Goal: Find contact information: Obtain details needed to contact an individual or organization

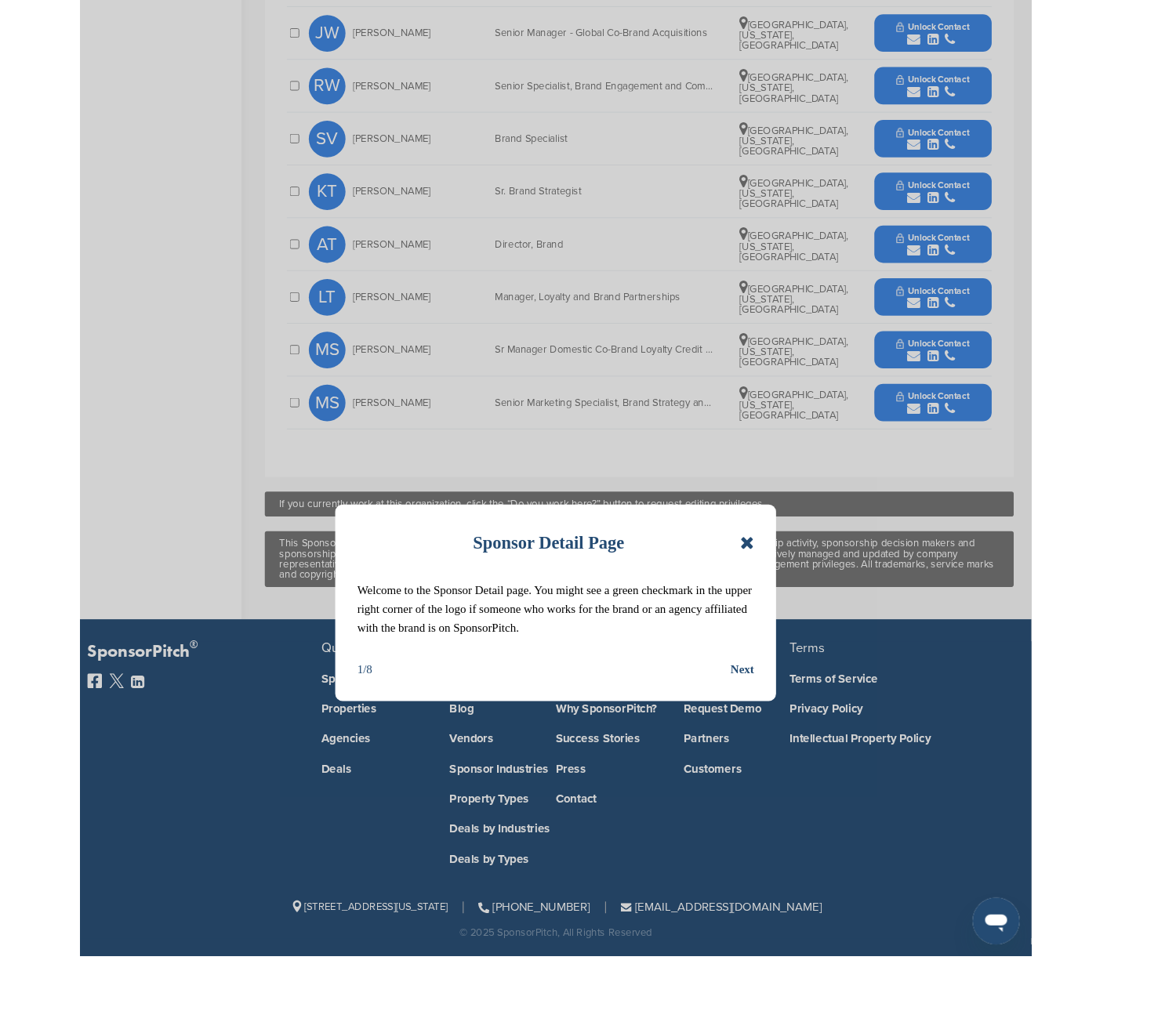
scroll to position [896, 0]
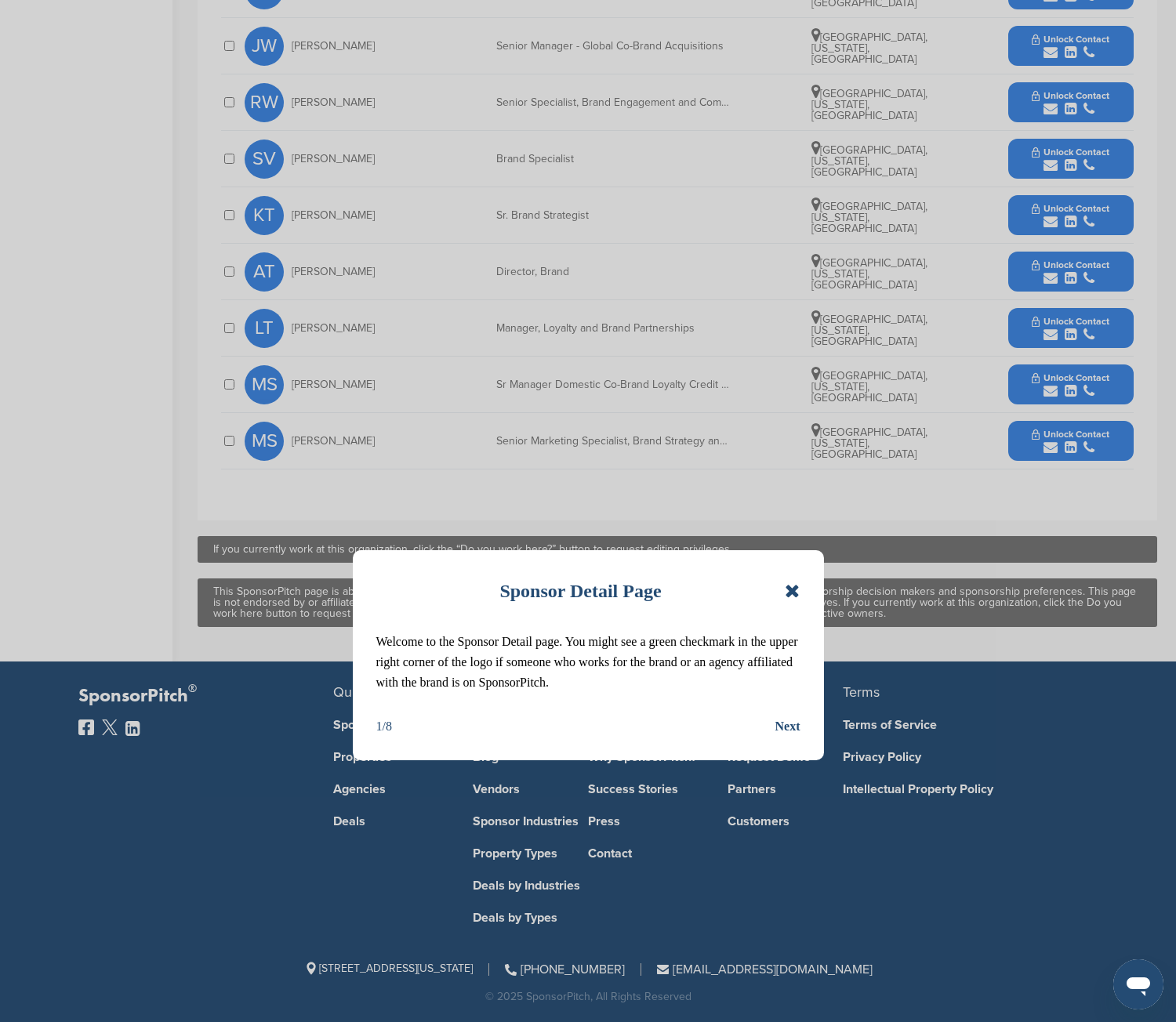
click at [796, 500] on icon at bounding box center [792, 591] width 15 height 19
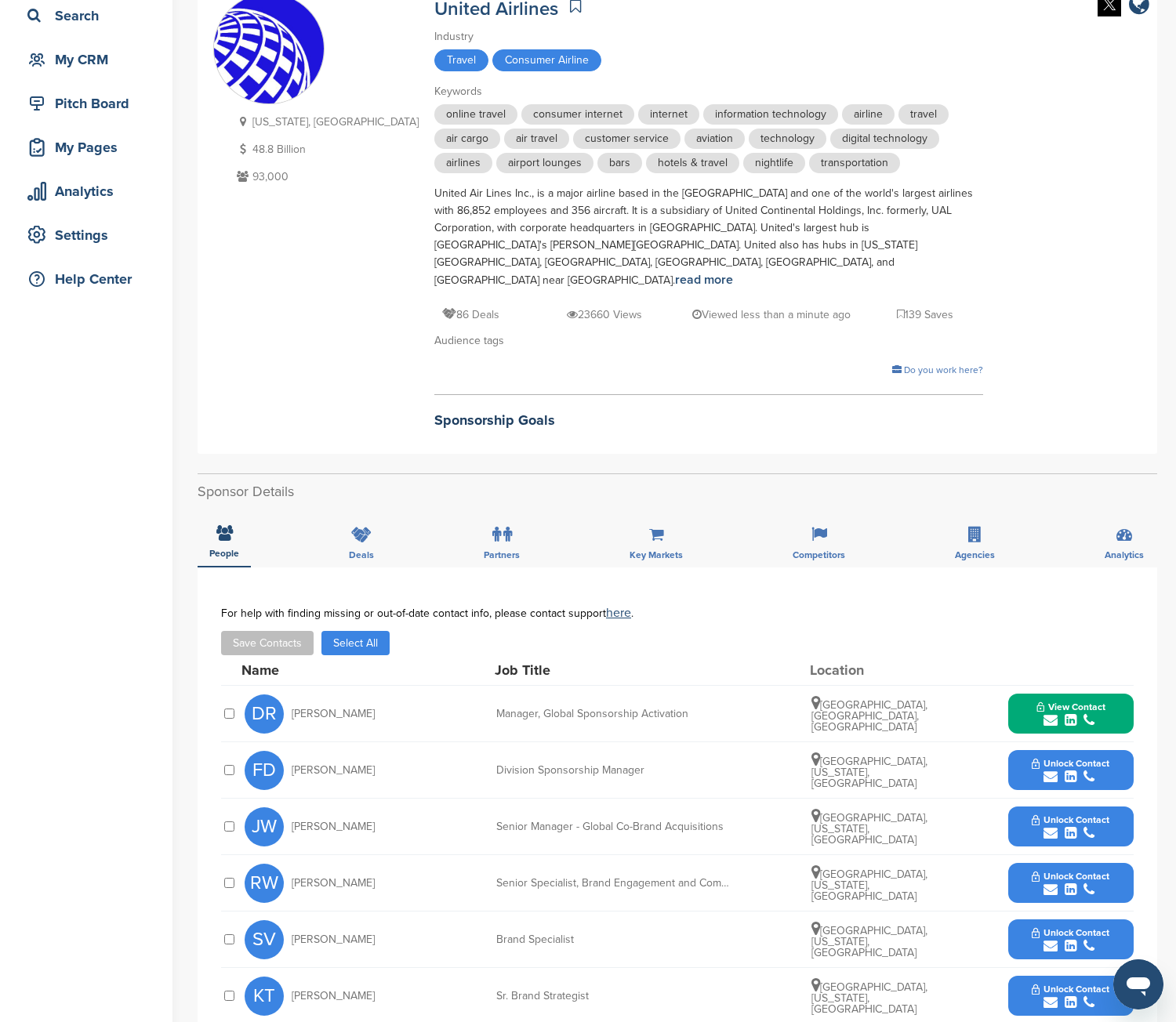
scroll to position [0, 0]
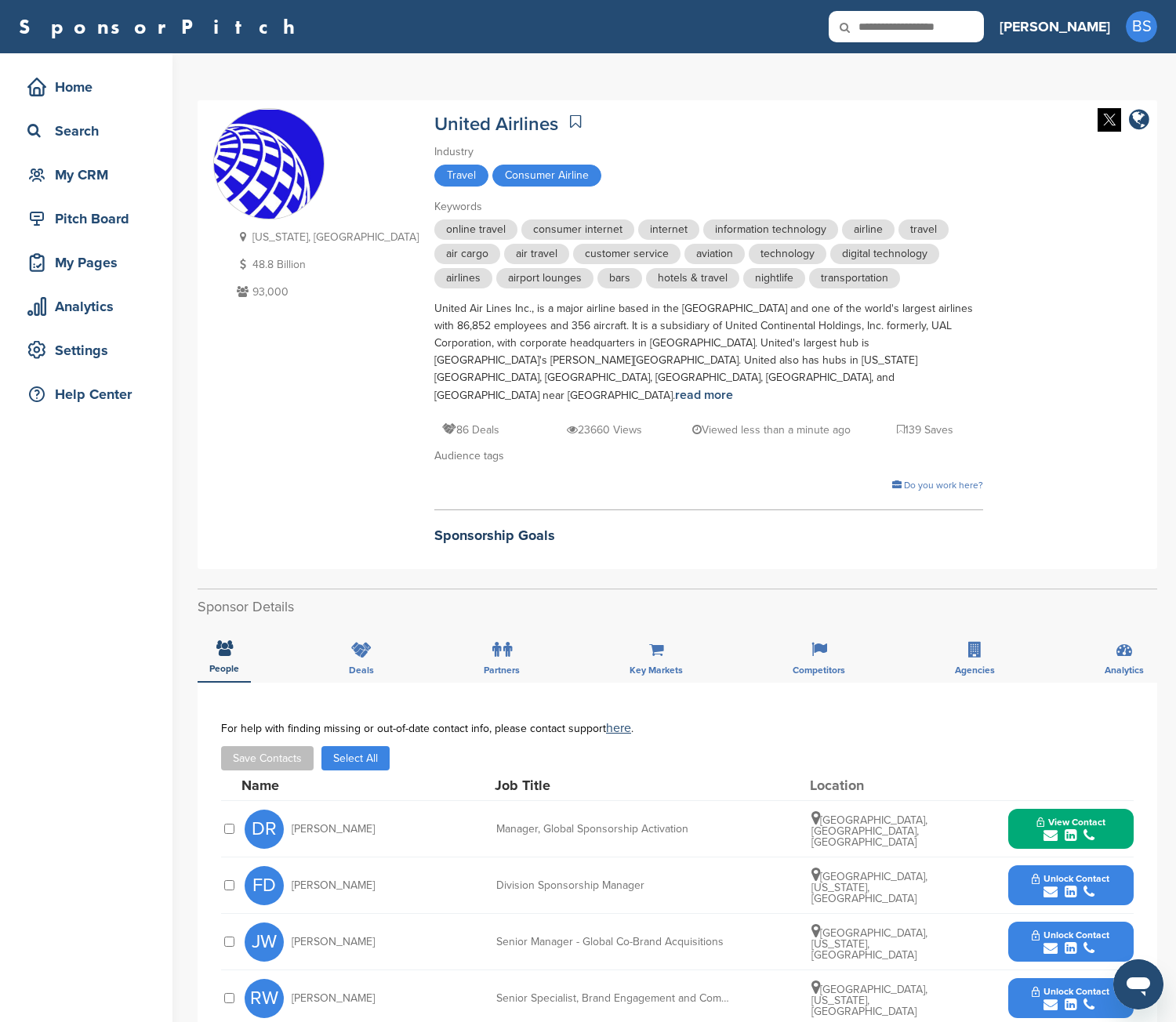
click at [977, 26] on input "text" at bounding box center [907, 27] width 156 height 31
click at [975, 33] on input "text" at bounding box center [907, 27] width 156 height 31
type input "**********"
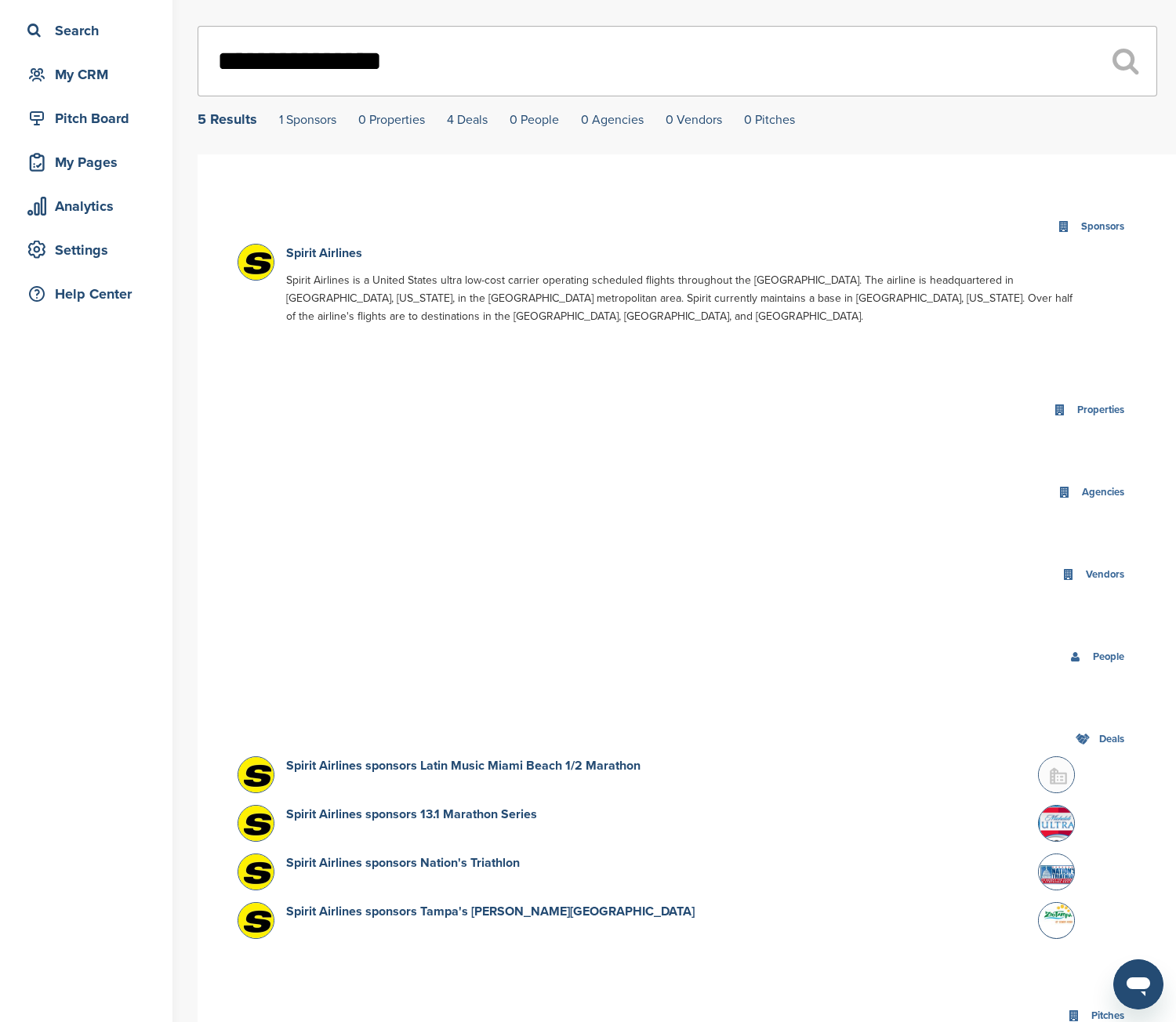
scroll to position [79, 0]
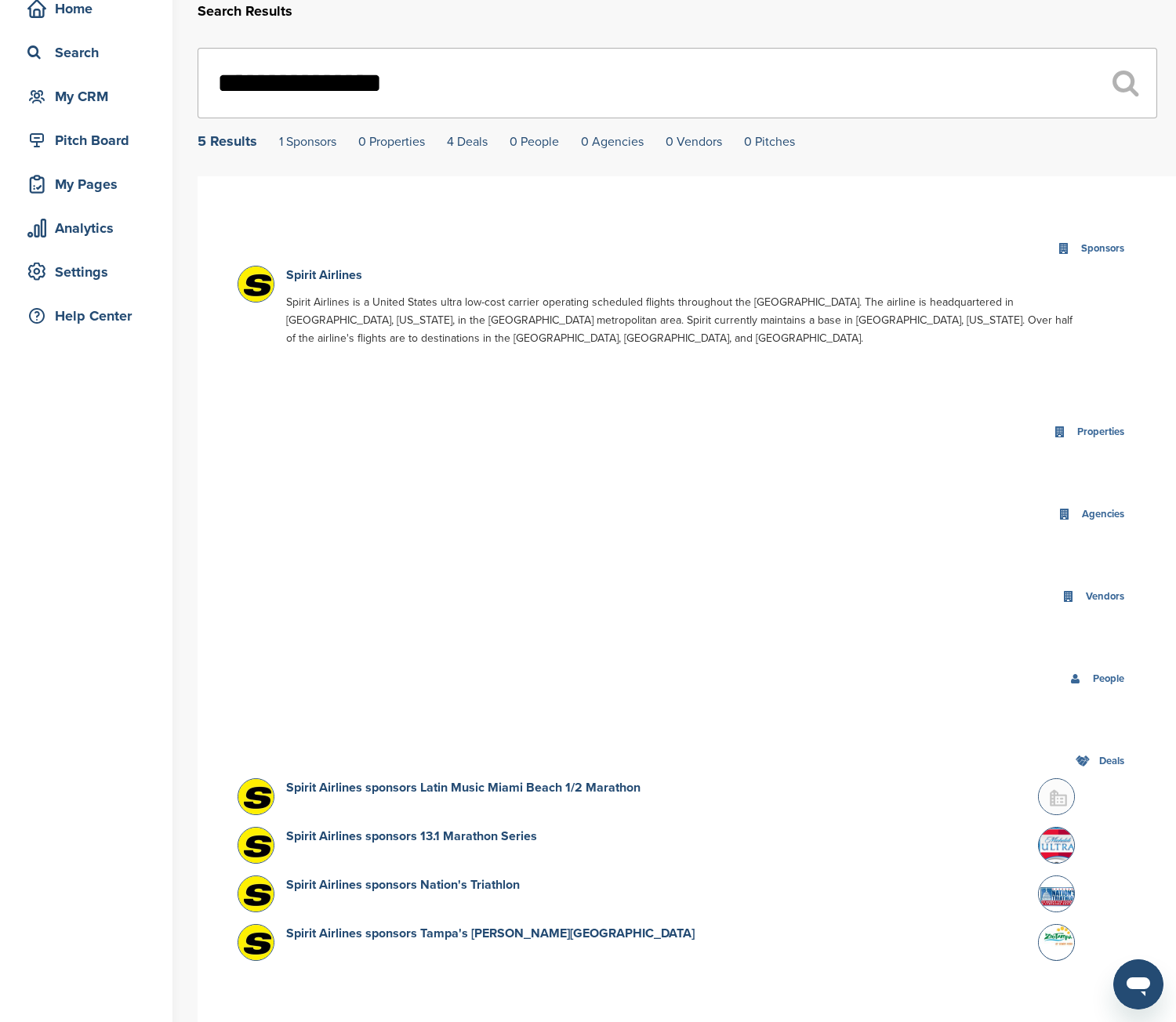
click at [317, 266] on div "Sponsors" at bounding box center [686, 248] width 898 height 34
click at [308, 278] on link "Spirit Airlines" at bounding box center [324, 275] width 76 height 16
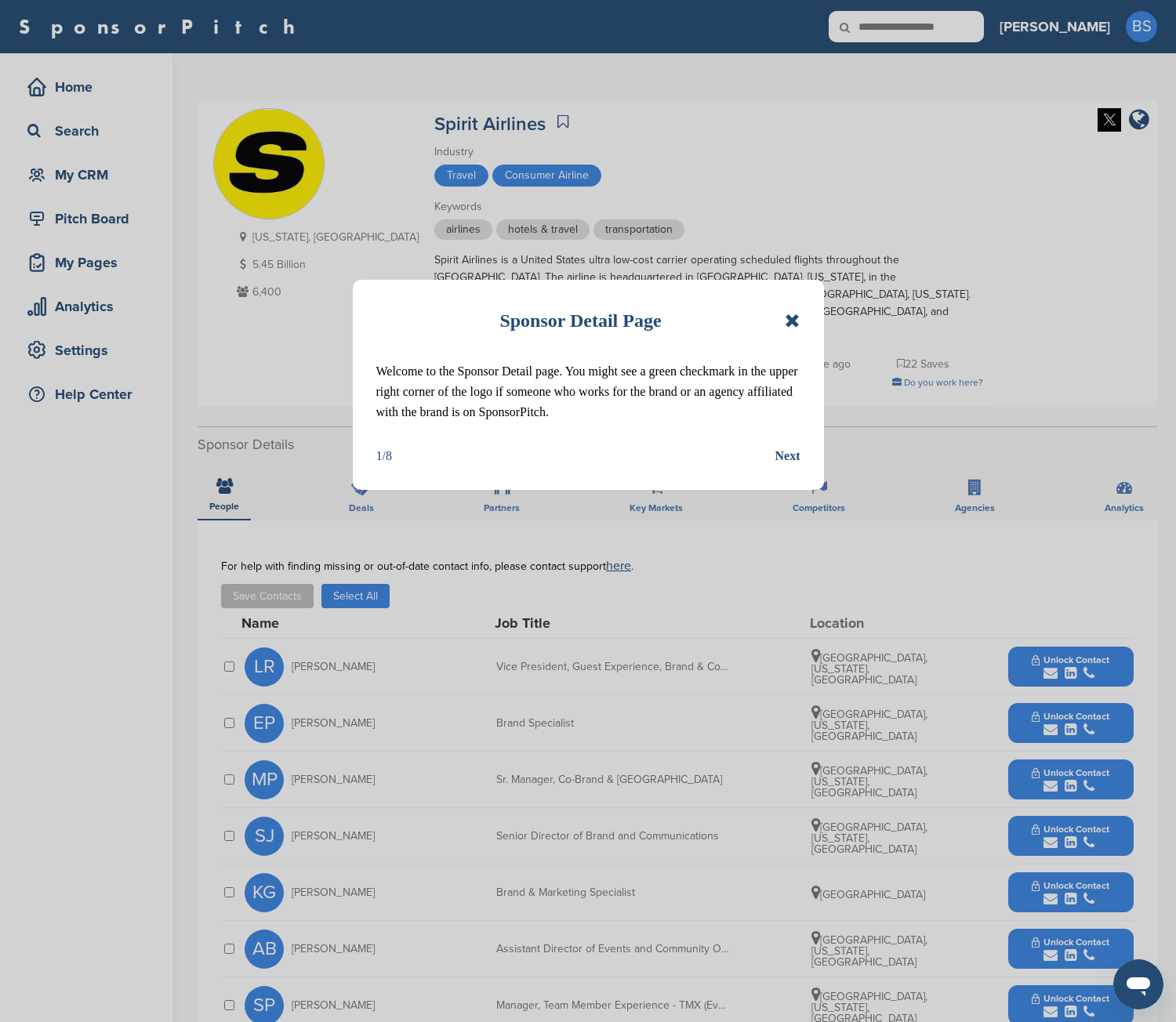
click at [797, 322] on icon at bounding box center [792, 321] width 15 height 19
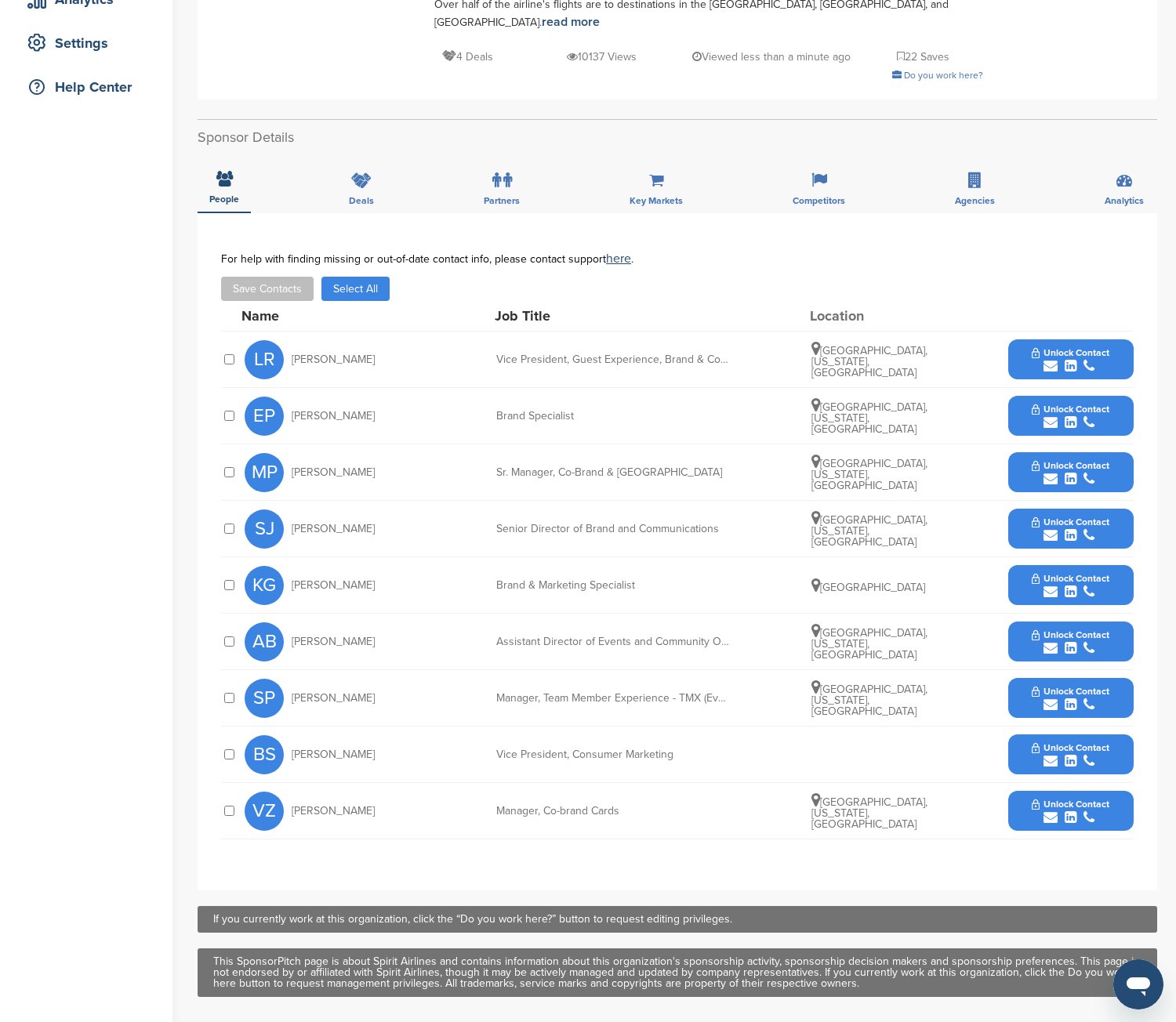
scroll to position [313, 0]
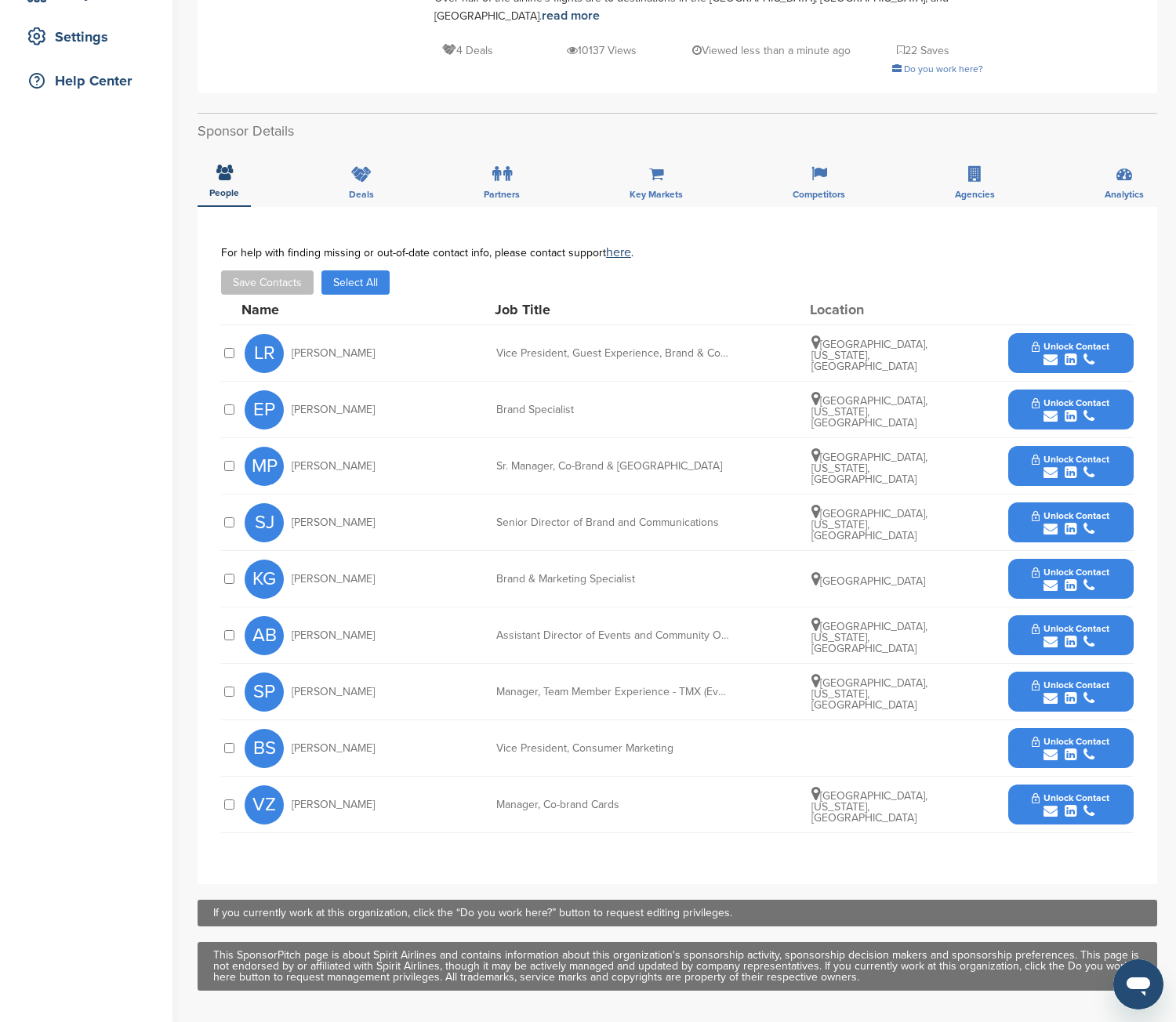
click at [1069, 510] on span "Unlock Contact" at bounding box center [1070, 515] width 78 height 11
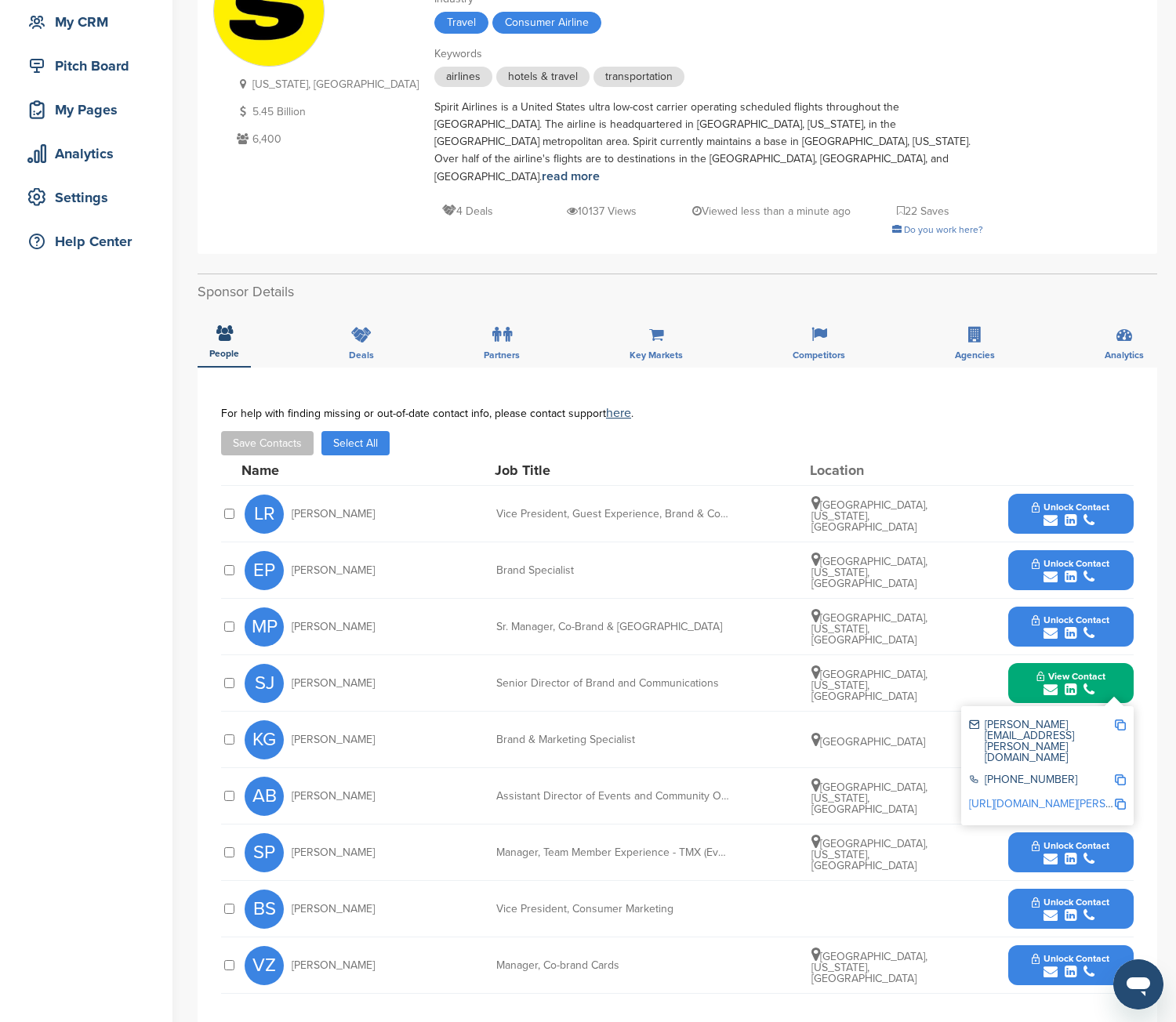
scroll to position [0, 0]
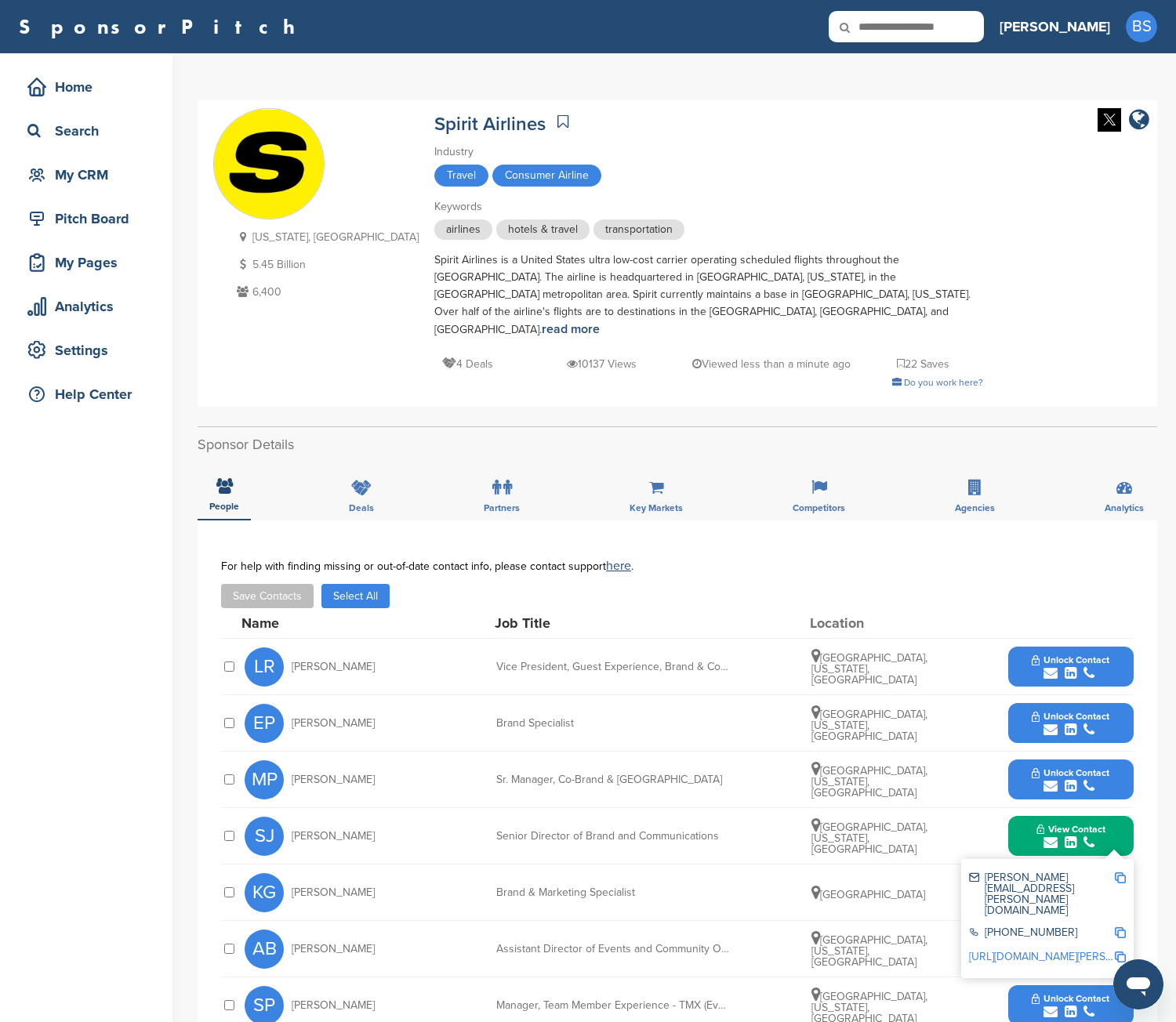
click at [984, 34] on input "text" at bounding box center [907, 27] width 156 height 31
type input "*"
type input "********"
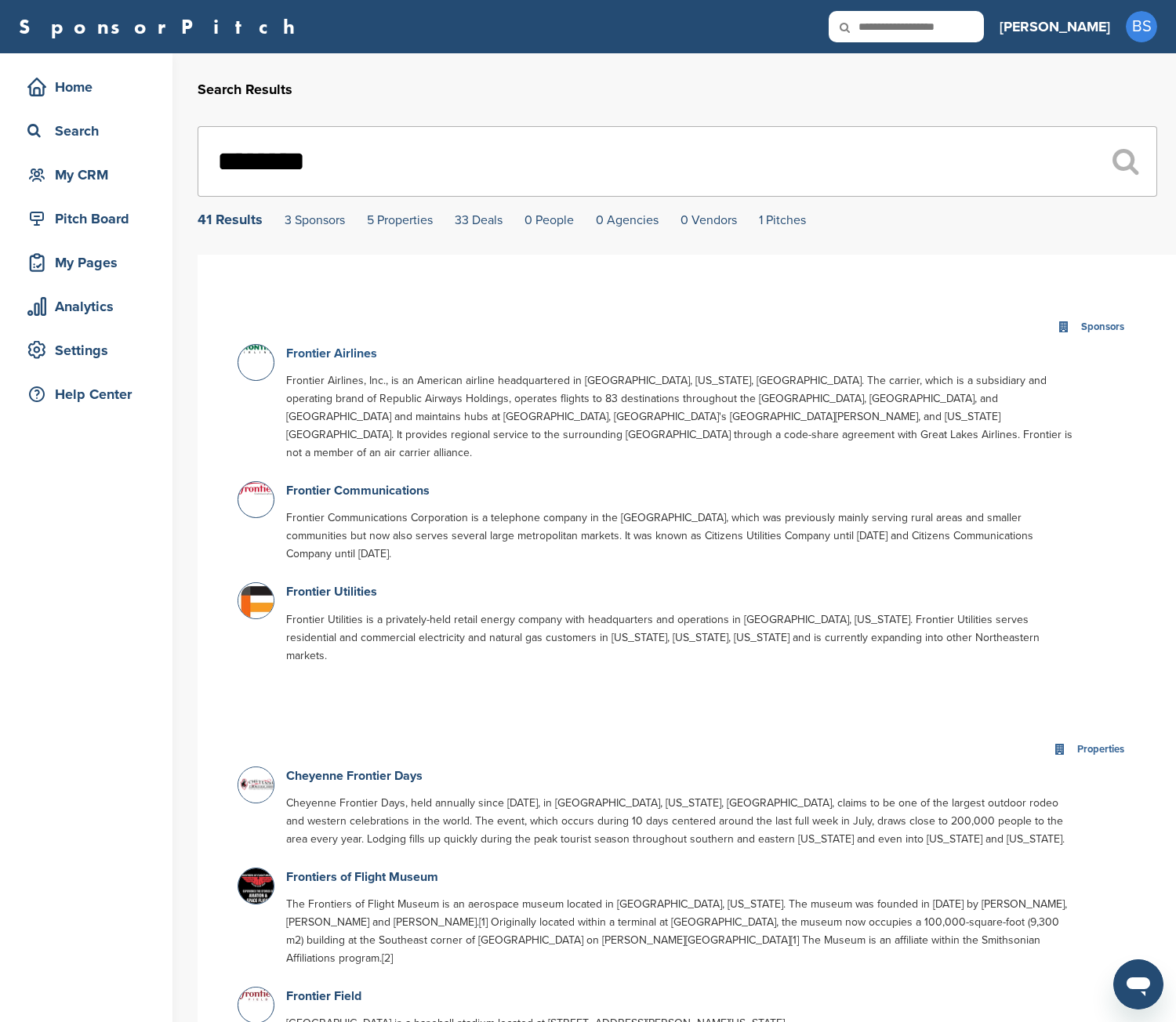
click at [344, 353] on link "Frontier Airlines" at bounding box center [332, 353] width 91 height 16
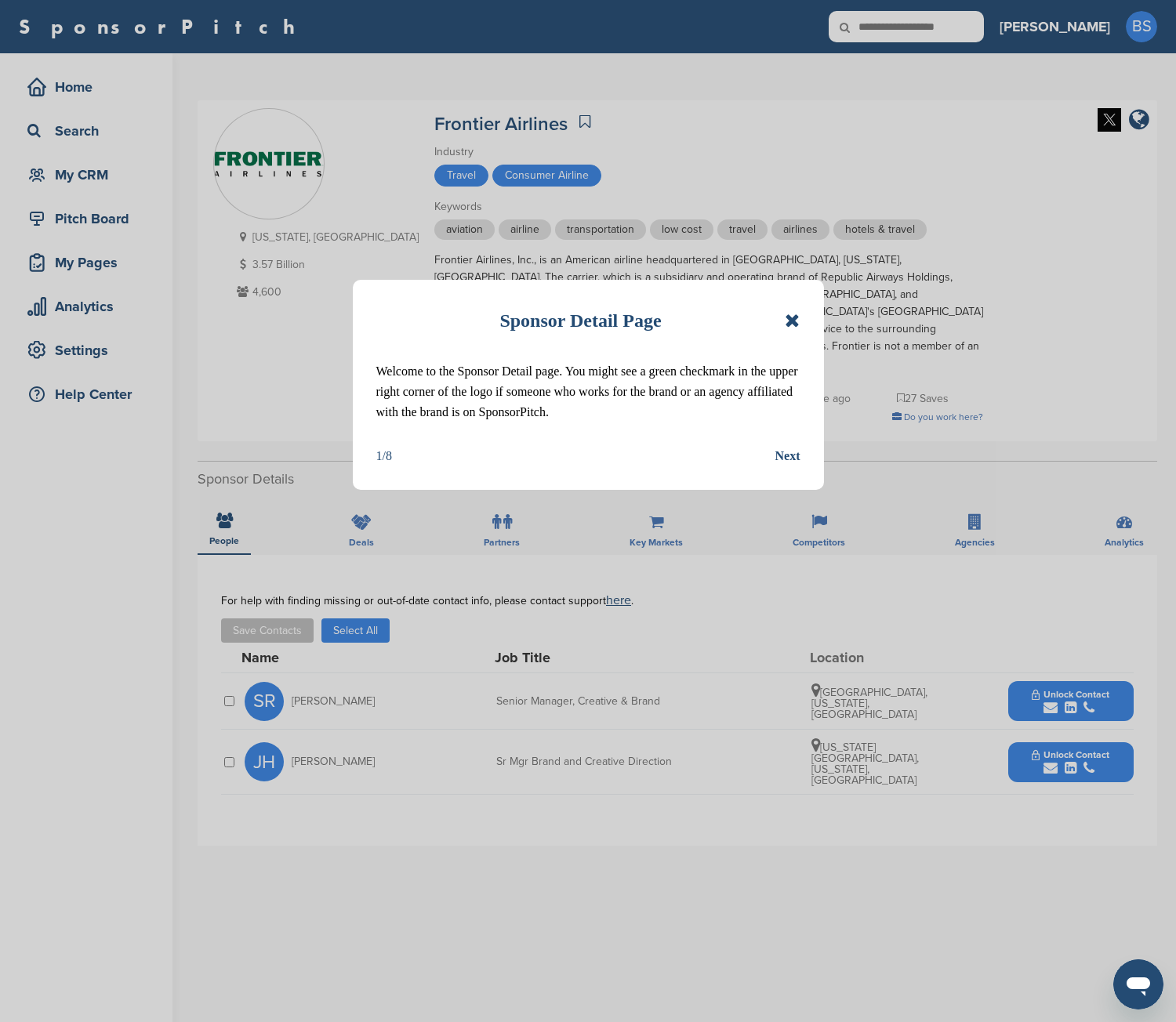
click at [799, 327] on icon at bounding box center [792, 321] width 15 height 19
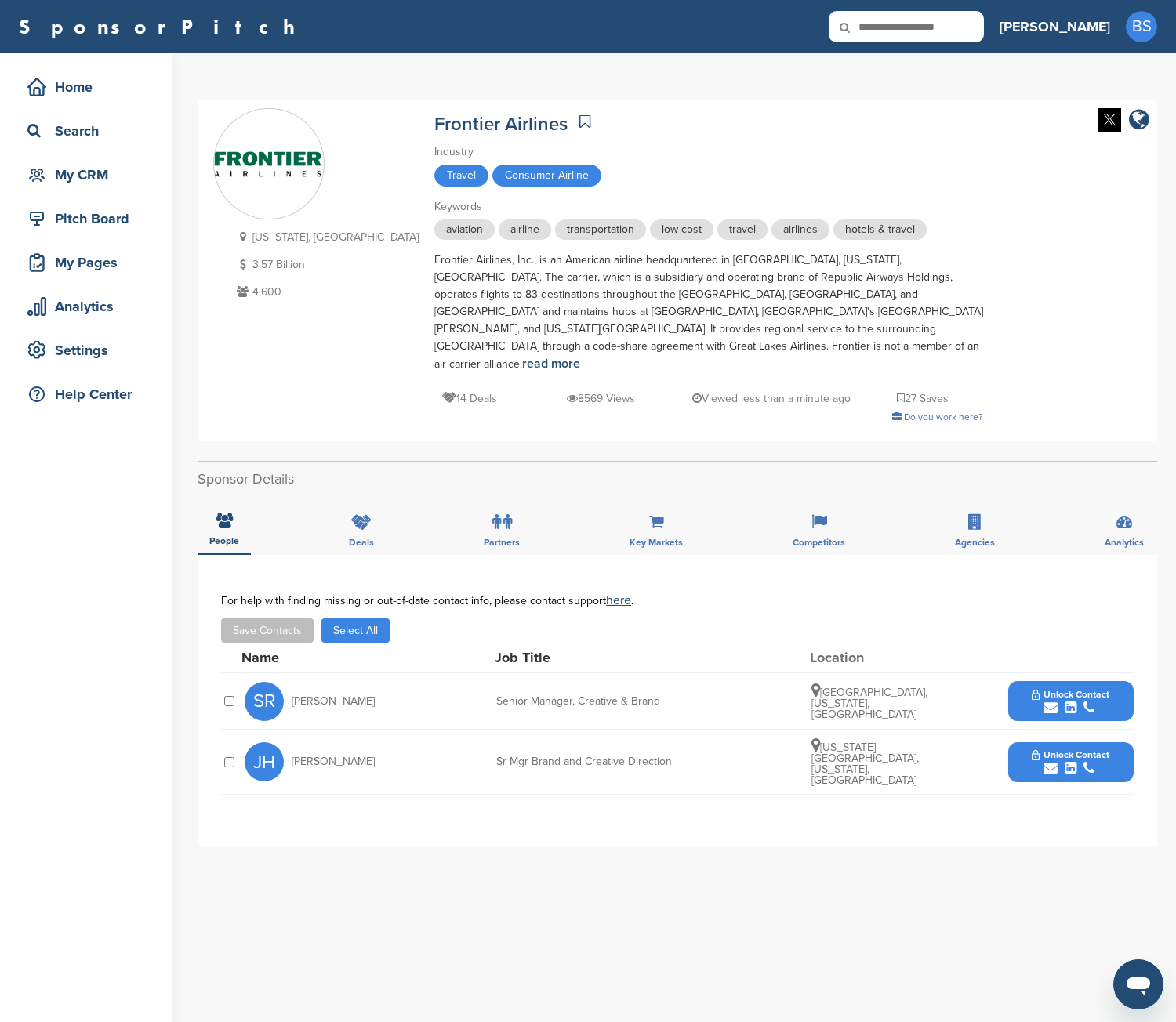
click at [1101, 749] on span "Unlock Contact" at bounding box center [1070, 755] width 78 height 11
click at [963, 30] on input "text" at bounding box center [907, 27] width 156 height 31
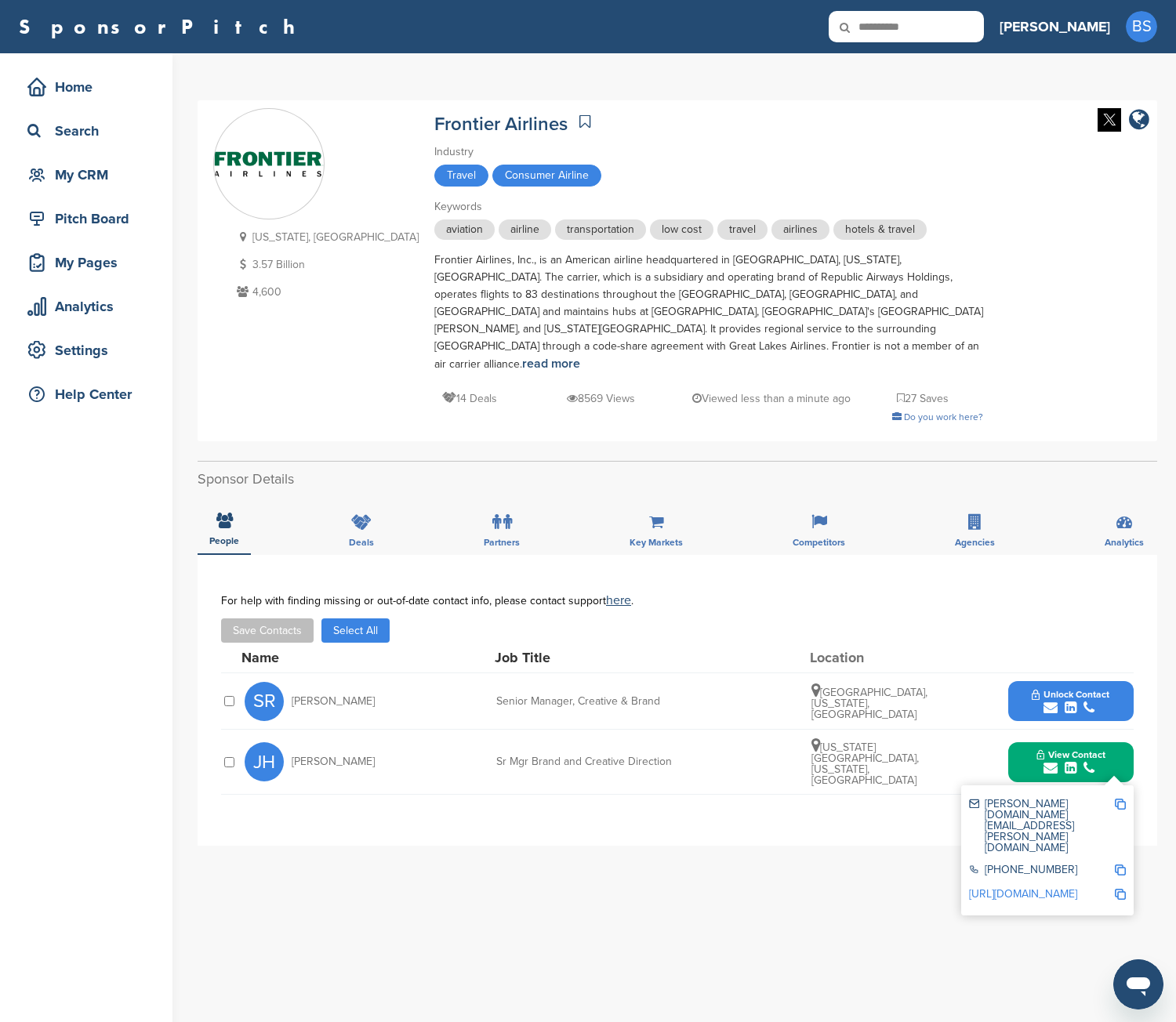
type input "**********"
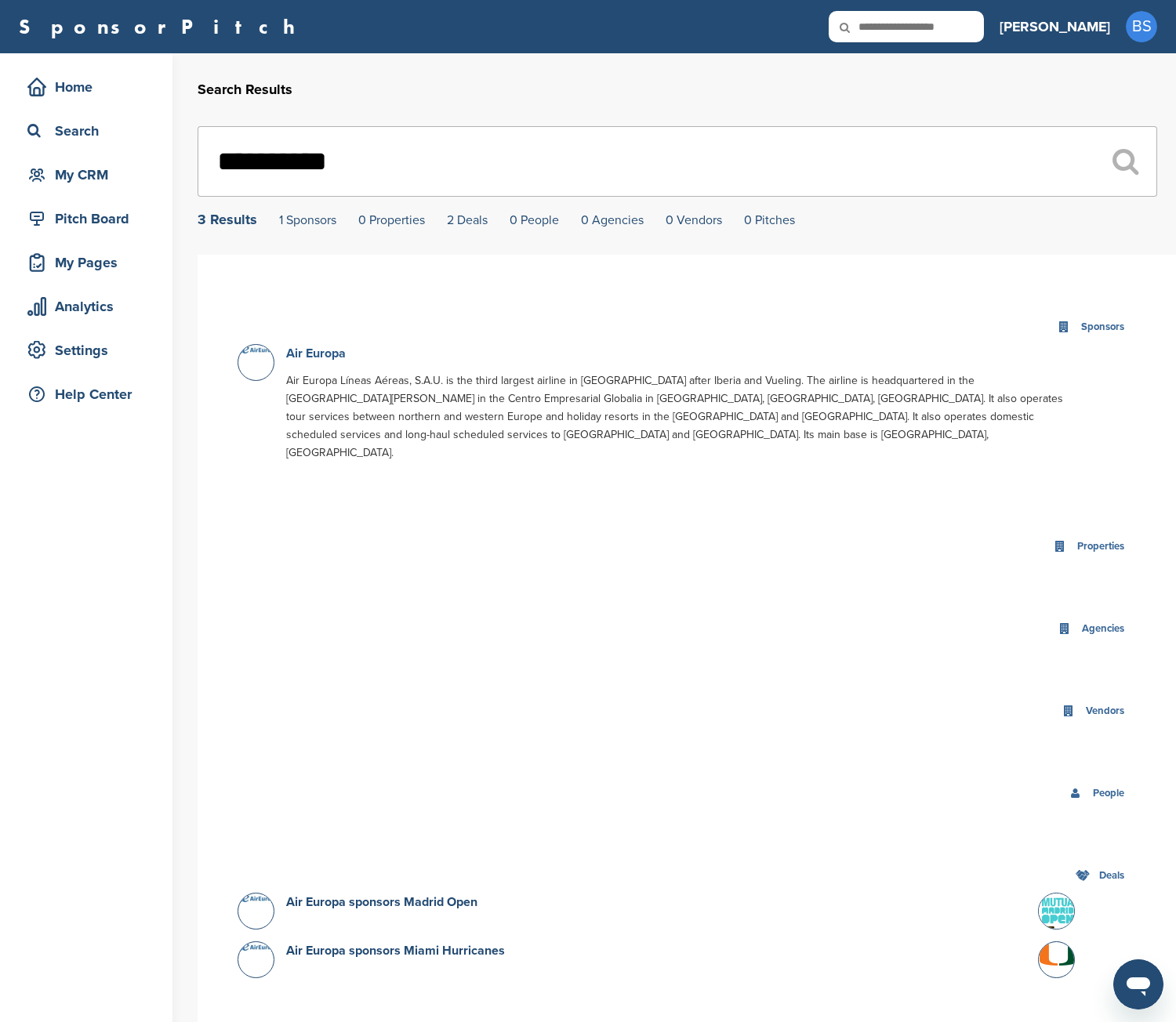
click at [308, 351] on link "Air Europa" at bounding box center [316, 353] width 60 height 16
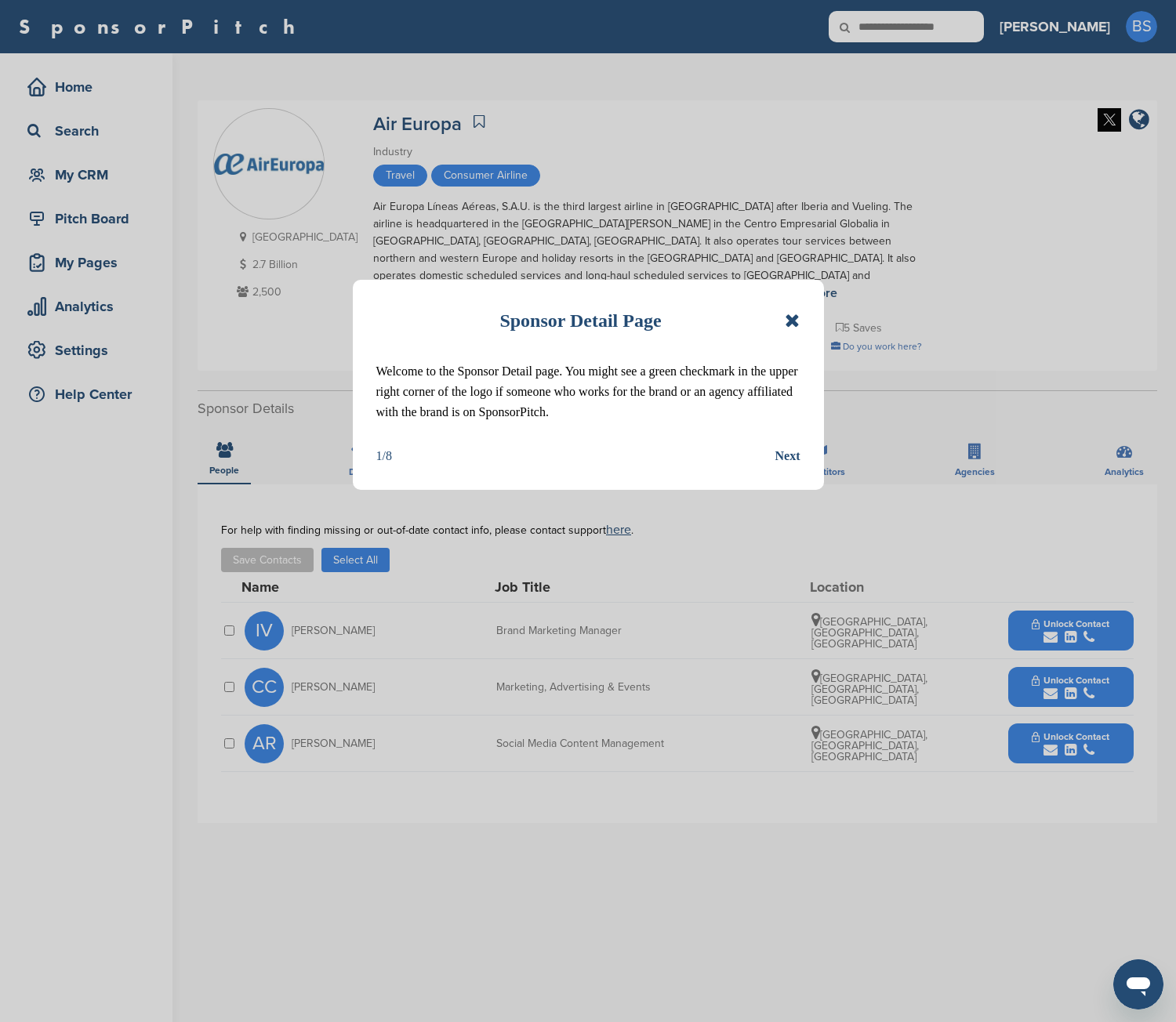
click at [794, 317] on icon at bounding box center [792, 321] width 15 height 19
